Goal: Task Accomplishment & Management: Manage account settings

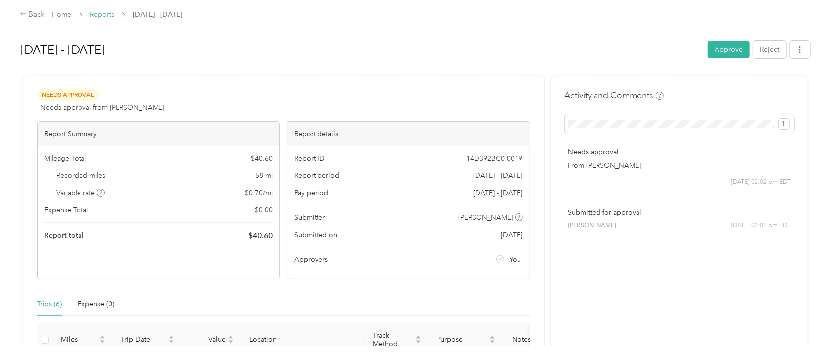
click at [94, 15] on link "Reports" at bounding box center [102, 14] width 24 height 8
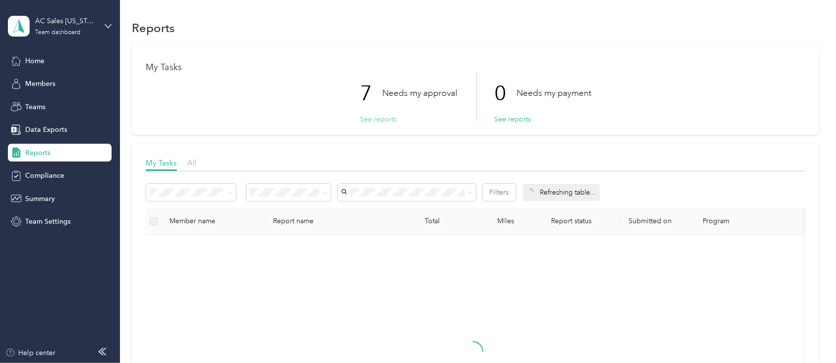
click at [375, 116] on button "See reports" at bounding box center [378, 119] width 37 height 10
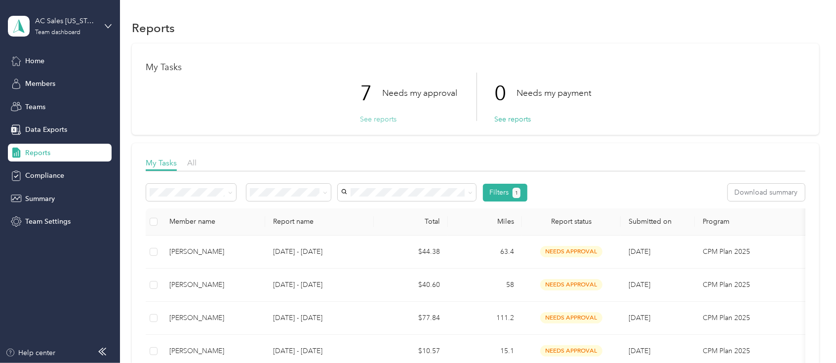
click at [372, 121] on button "See reports" at bounding box center [378, 119] width 37 height 10
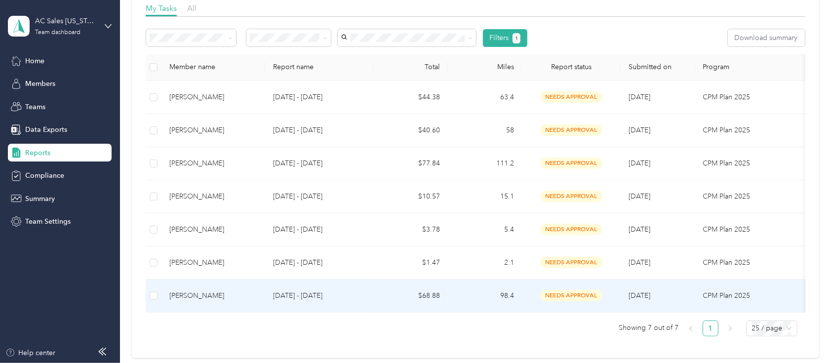
scroll to position [129, 0]
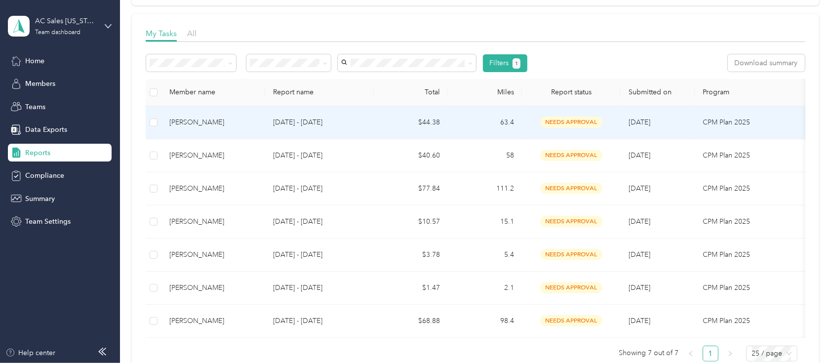
click at [159, 125] on td at bounding box center [154, 122] width 16 height 33
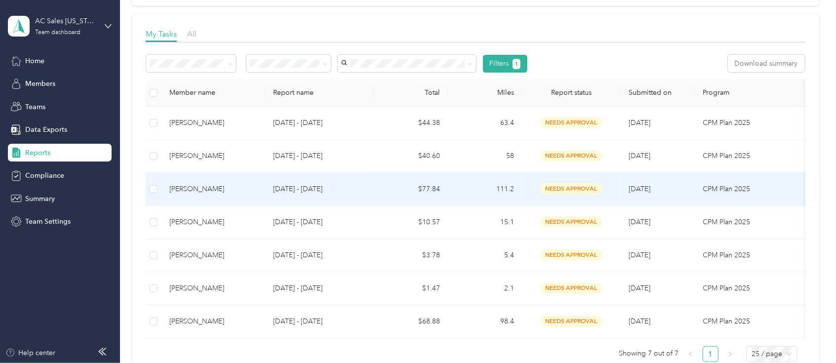
scroll to position [131, 0]
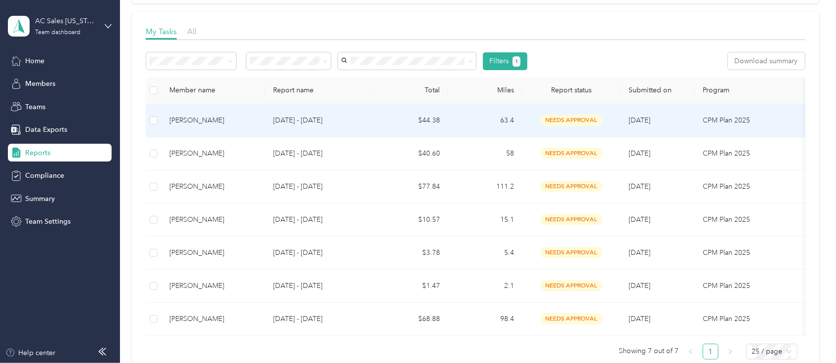
click at [148, 121] on td at bounding box center [154, 120] width 16 height 33
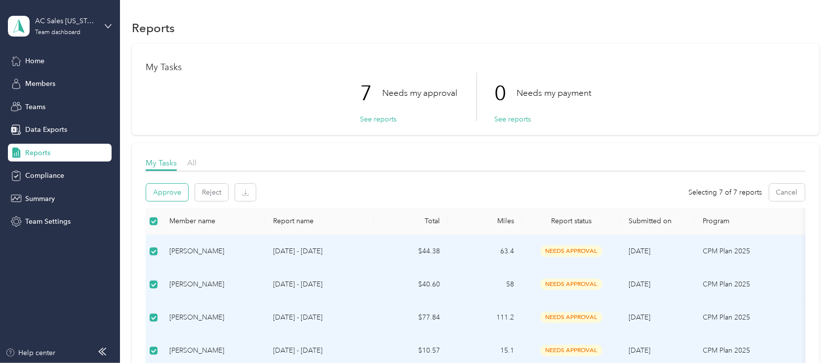
click at [162, 195] on button "Approve" at bounding box center [167, 192] width 42 height 17
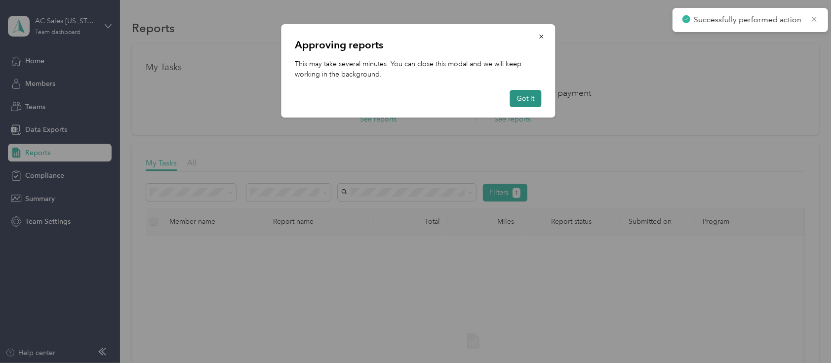
click at [520, 101] on button "Got it" at bounding box center [526, 98] width 32 height 17
